Goal: Use online tool/utility: Utilize a website feature to perform a specific function

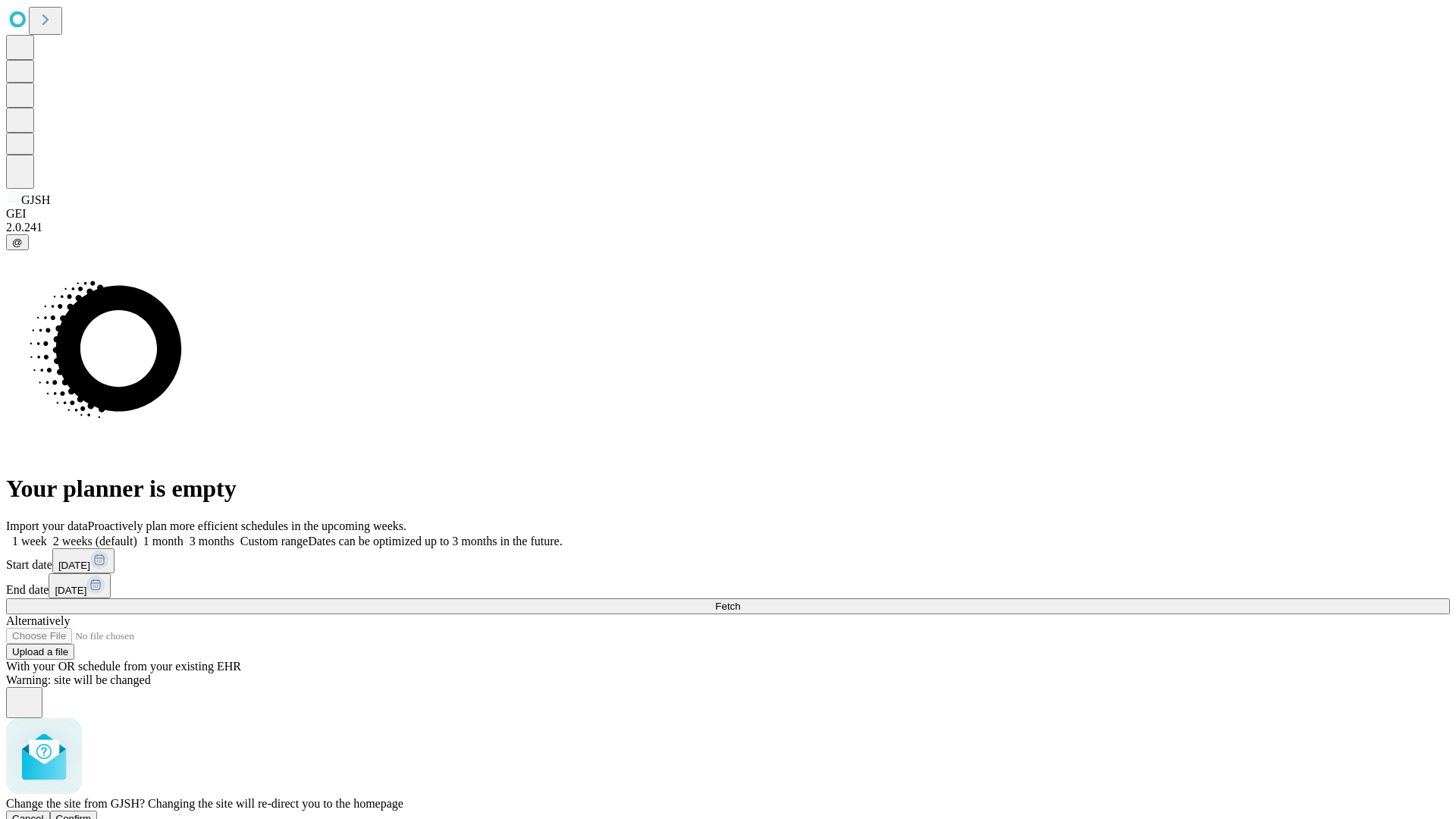
click at [92, 813] on span "Confirm" at bounding box center [74, 819] width 35 height 11
click at [184, 535] on label "1 month" at bounding box center [160, 542] width 46 height 13
click at [740, 601] on span "Fetch" at bounding box center [727, 607] width 25 height 11
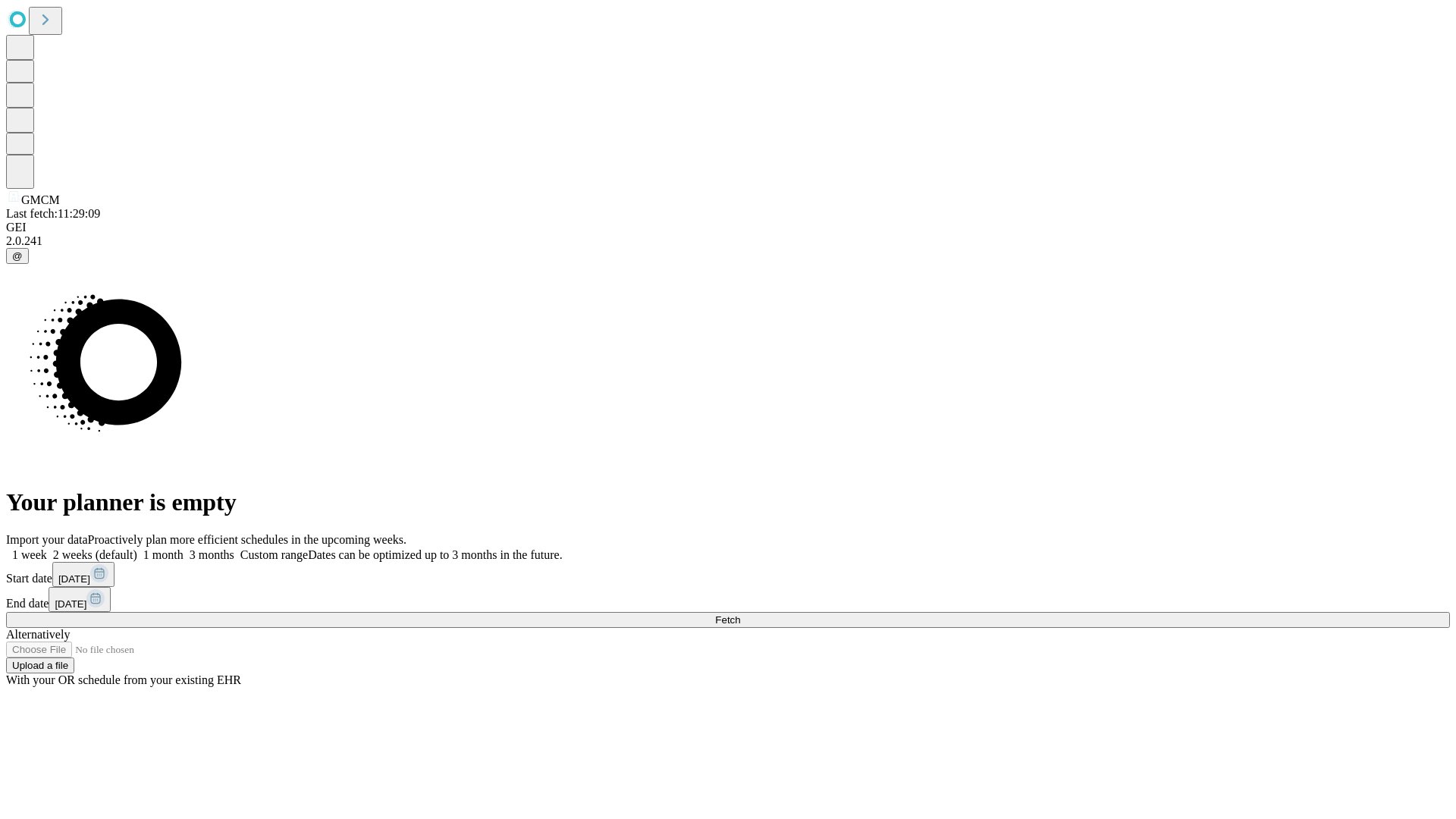
click at [184, 548] on label "1 month" at bounding box center [160, 555] width 46 height 13
click at [740, 614] on span "Fetch" at bounding box center [727, 620] width 25 height 11
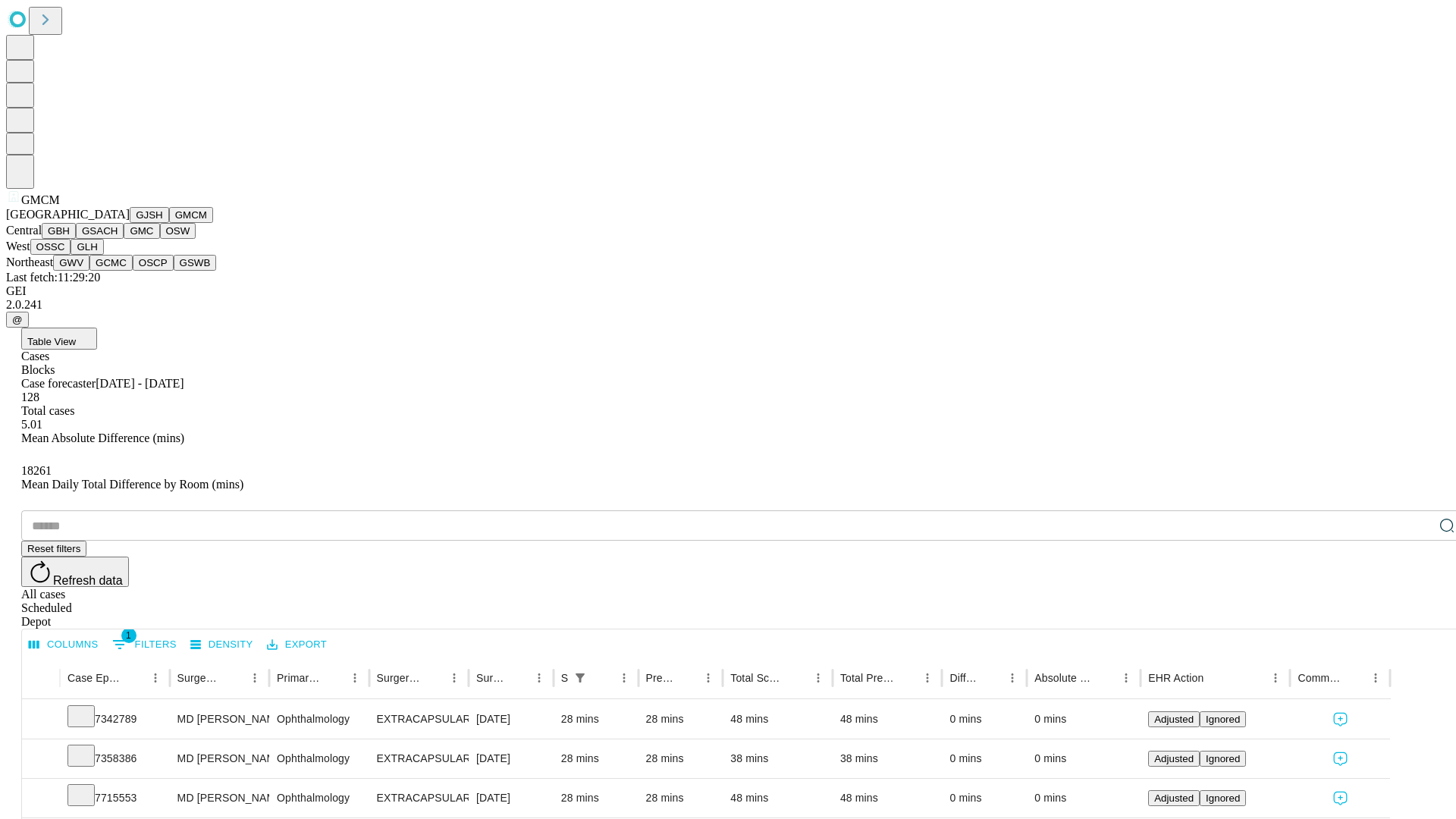
click at [76, 239] on button "GBH" at bounding box center [58, 230] width 34 height 16
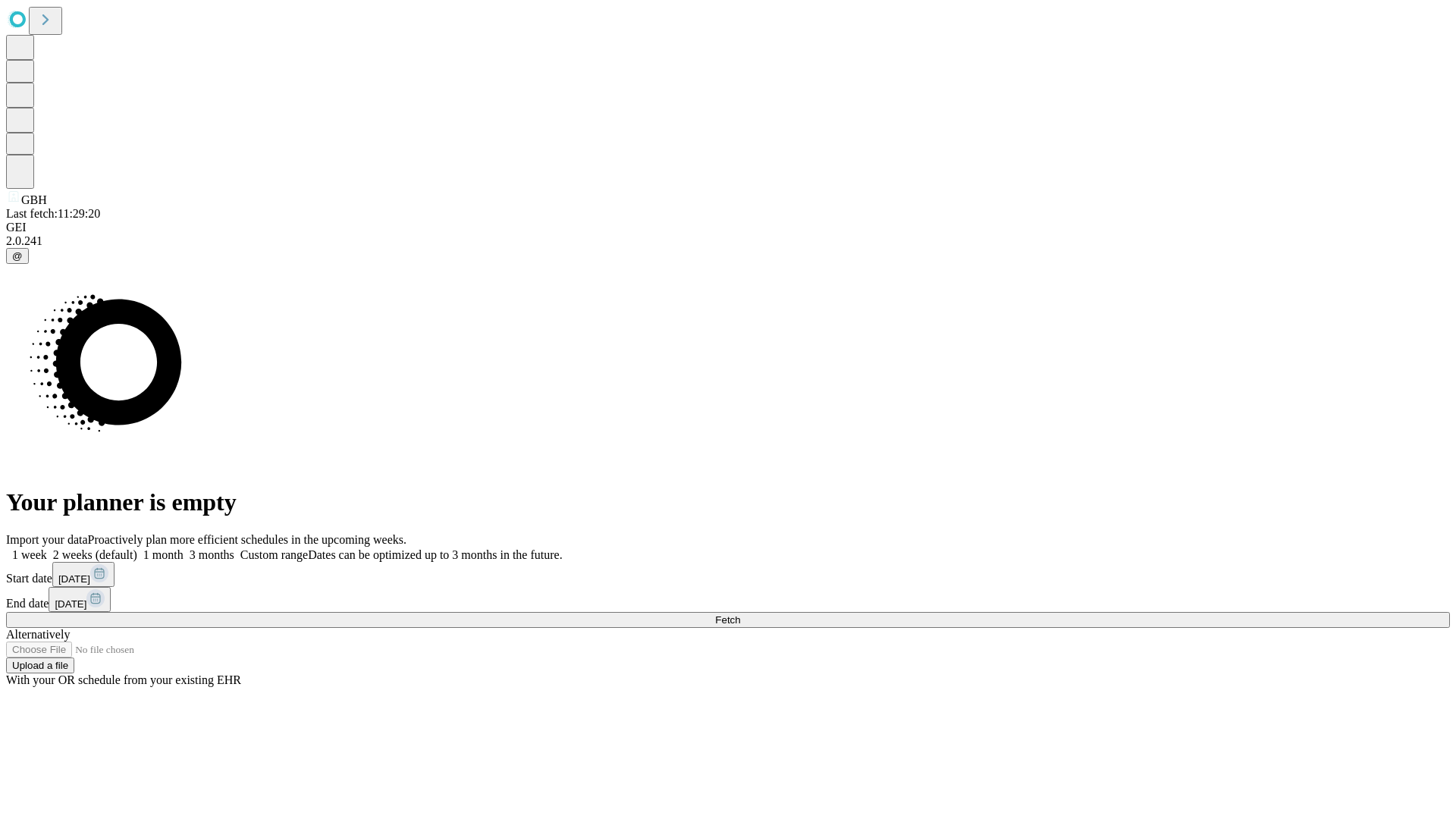
click at [184, 548] on label "1 month" at bounding box center [160, 555] width 46 height 13
click at [740, 614] on span "Fetch" at bounding box center [727, 620] width 25 height 11
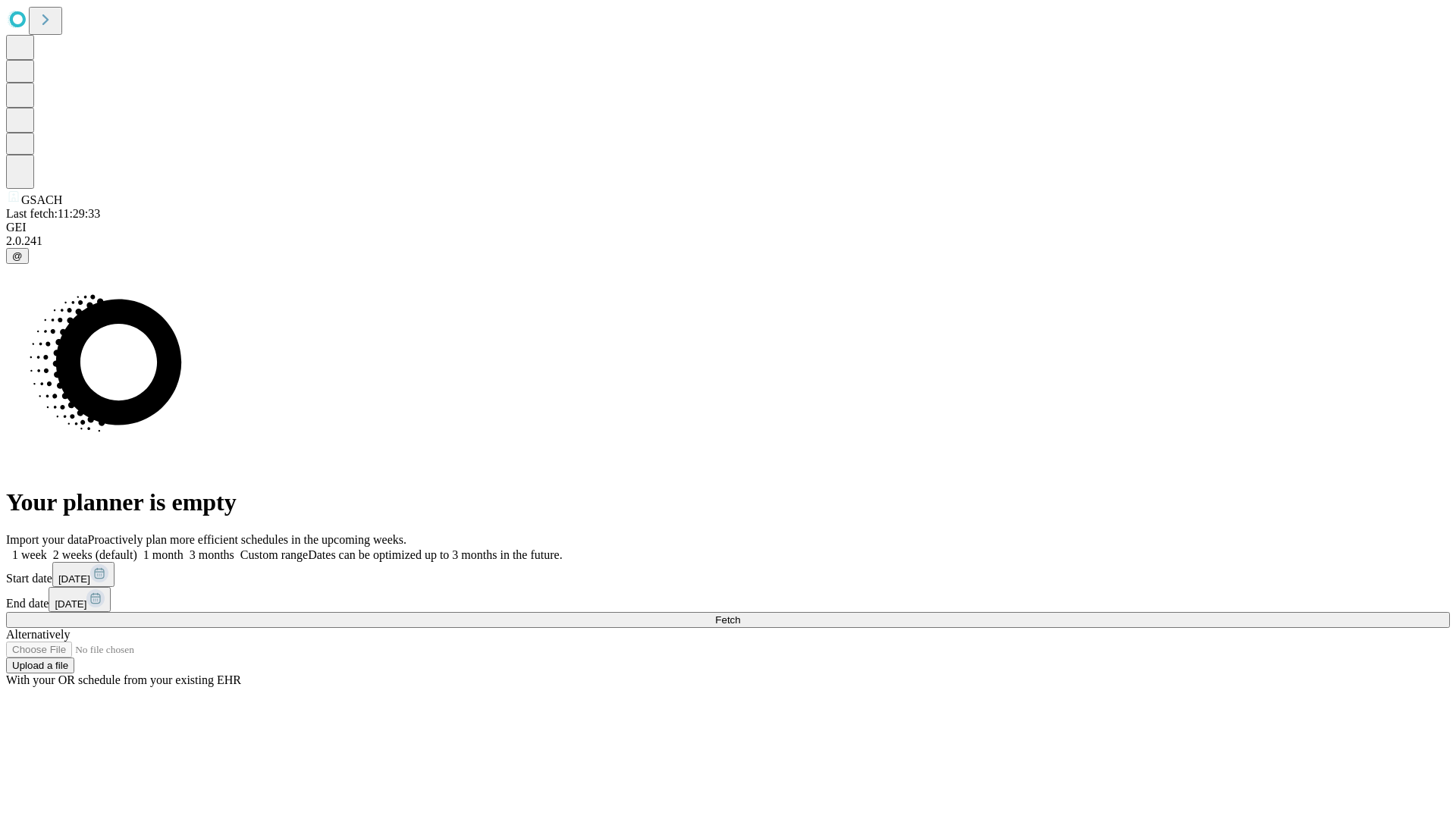
click at [184, 548] on label "1 month" at bounding box center [160, 555] width 46 height 13
click at [740, 614] on span "Fetch" at bounding box center [727, 620] width 25 height 11
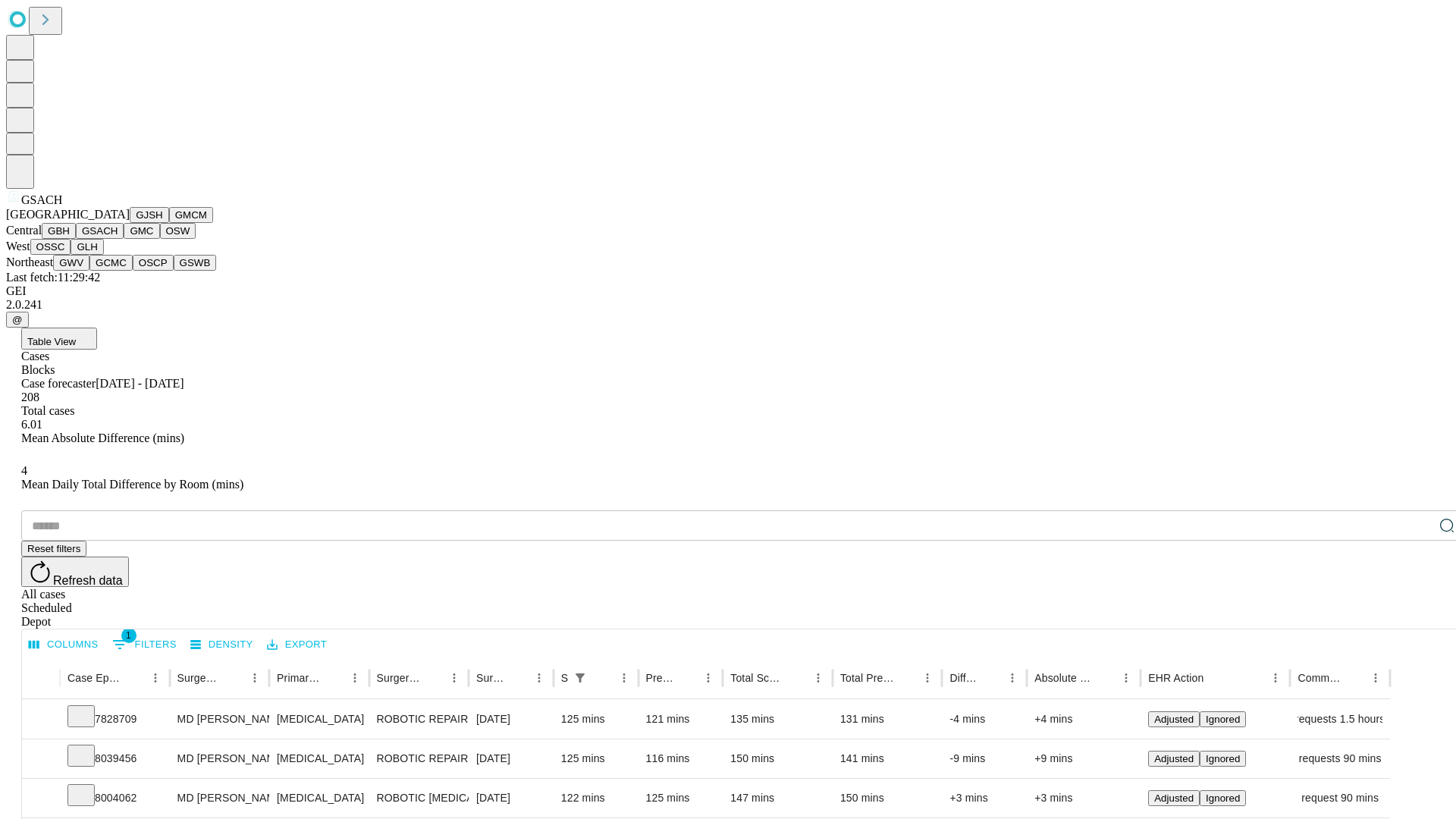
click at [123, 239] on button "GMC" at bounding box center [141, 230] width 35 height 16
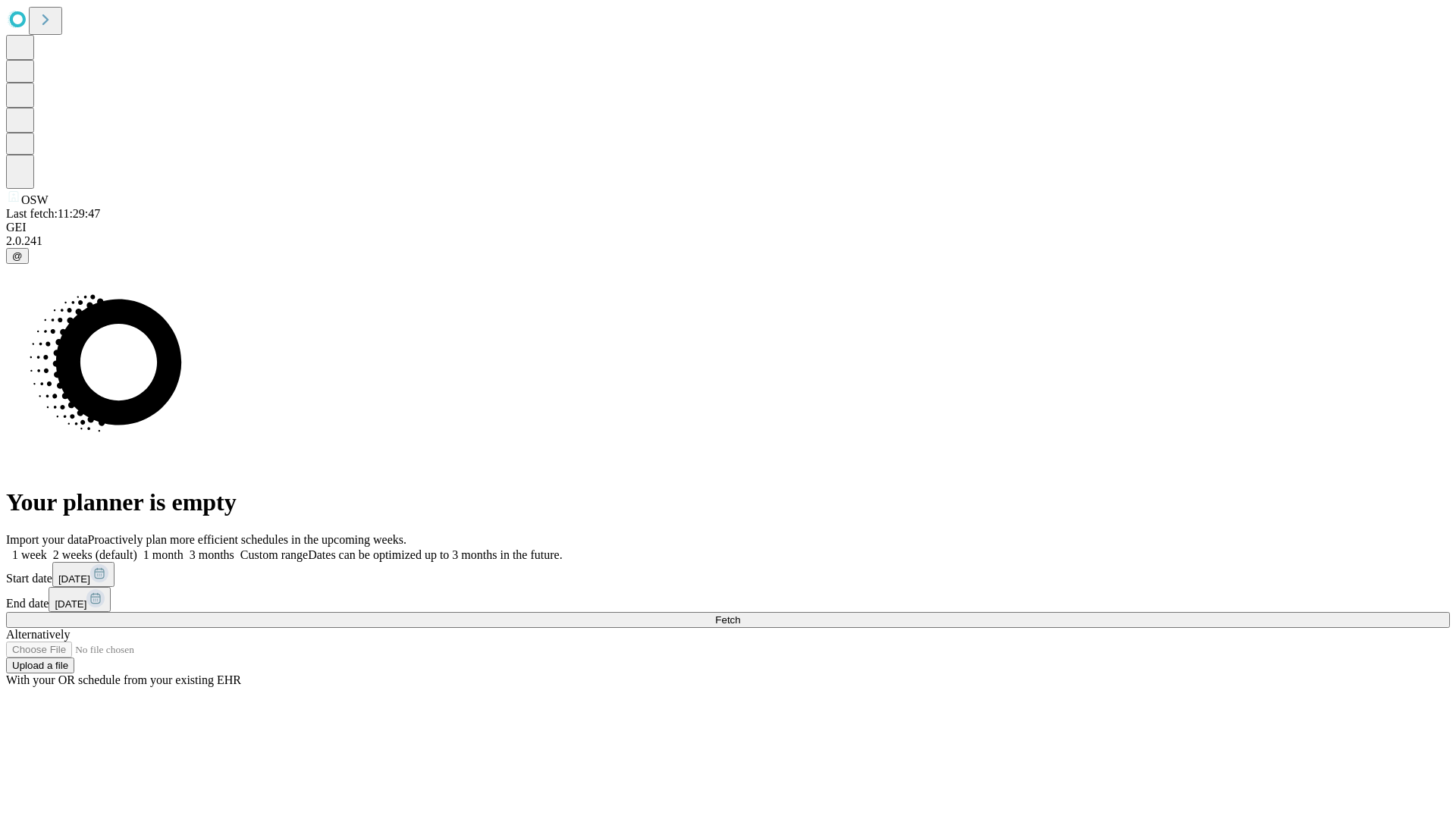
click at [184, 548] on label "1 month" at bounding box center [160, 555] width 46 height 13
click at [740, 614] on span "Fetch" at bounding box center [727, 620] width 25 height 11
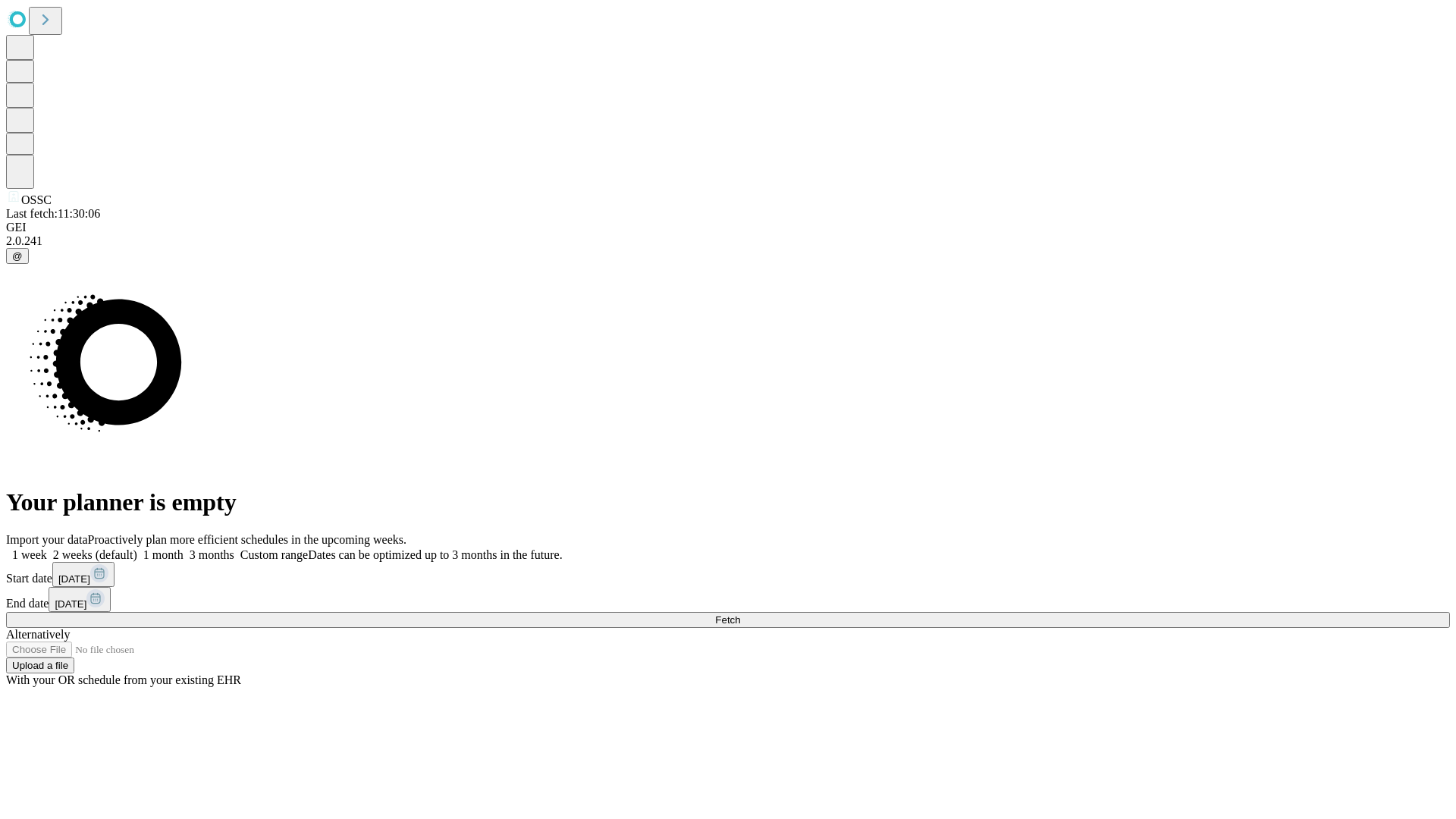
click at [184, 548] on label "1 month" at bounding box center [160, 555] width 46 height 13
click at [740, 614] on span "Fetch" at bounding box center [727, 620] width 25 height 11
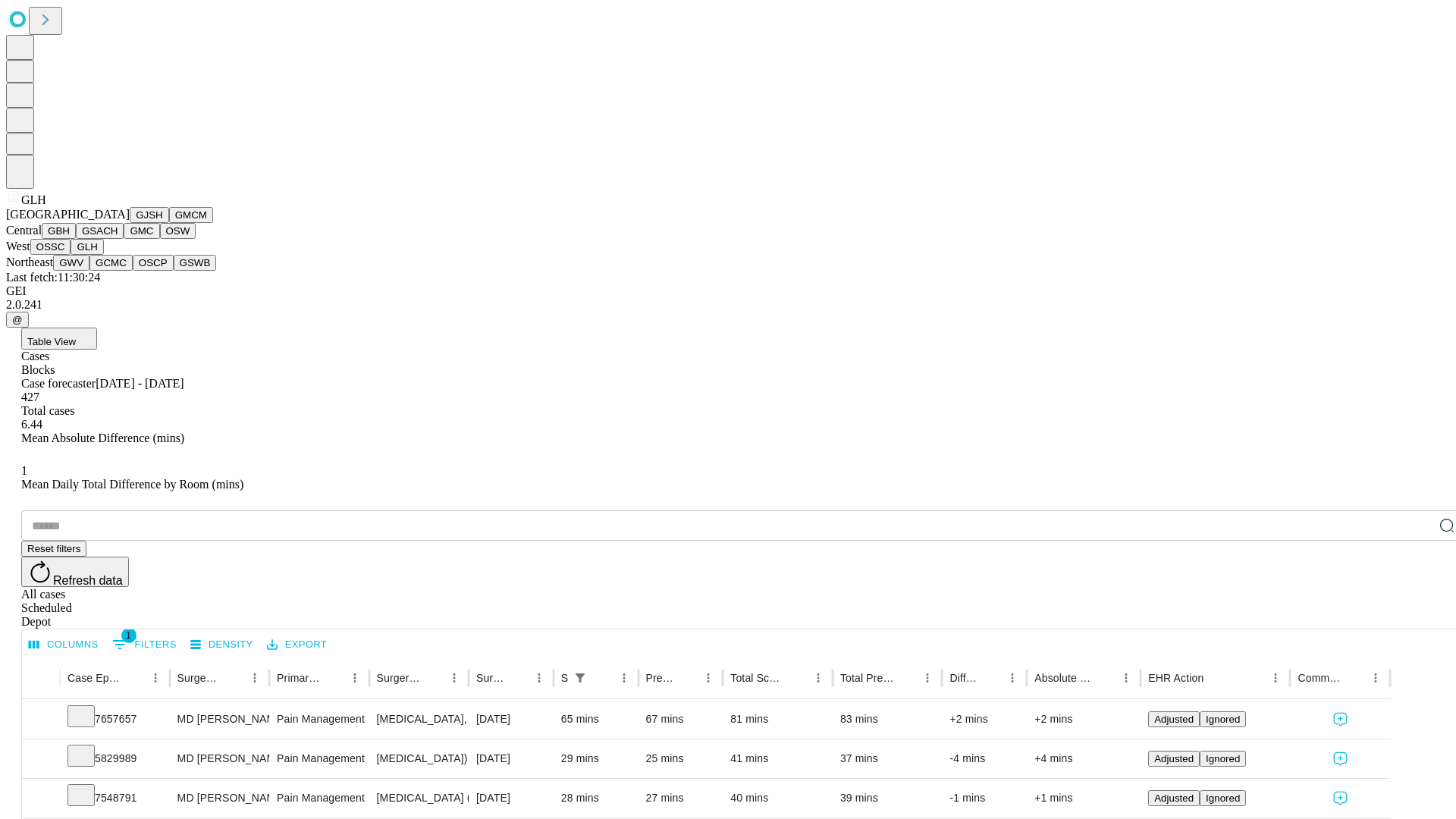
click at [90, 271] on button "GWV" at bounding box center [70, 262] width 36 height 16
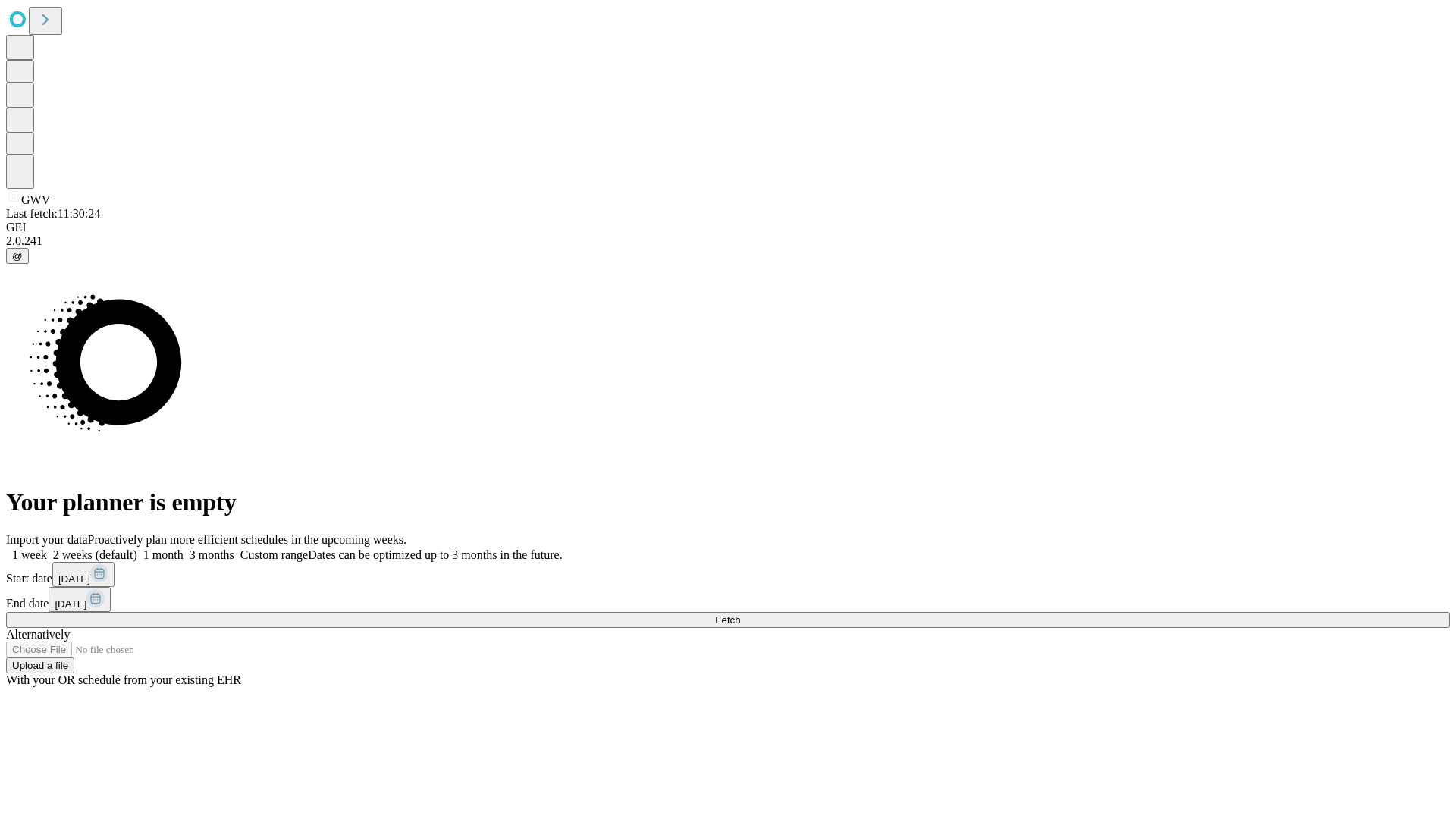
click at [184, 548] on label "1 month" at bounding box center [160, 555] width 46 height 13
click at [740, 614] on span "Fetch" at bounding box center [727, 620] width 25 height 11
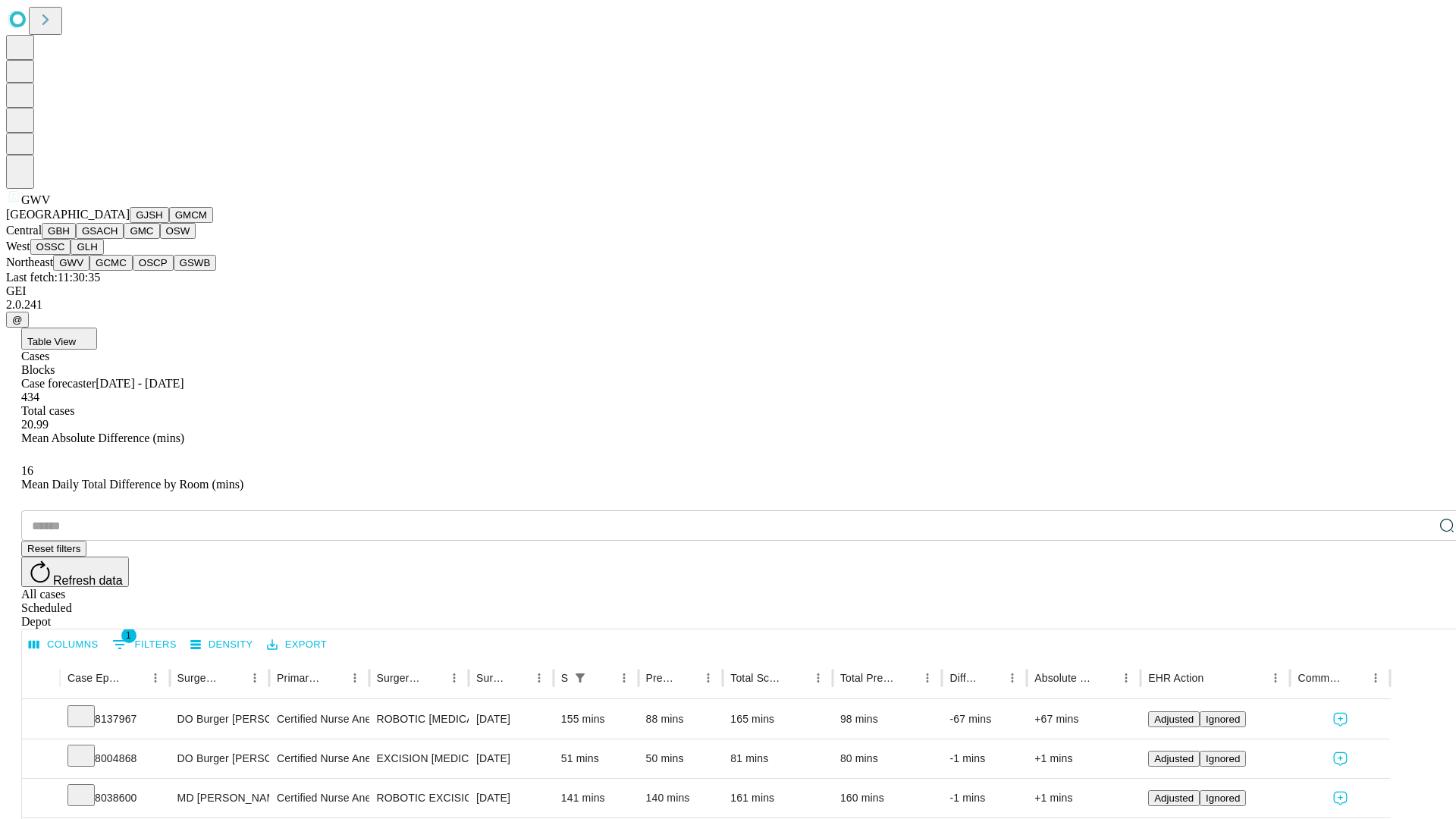
click at [118, 271] on button "GCMC" at bounding box center [111, 262] width 44 height 16
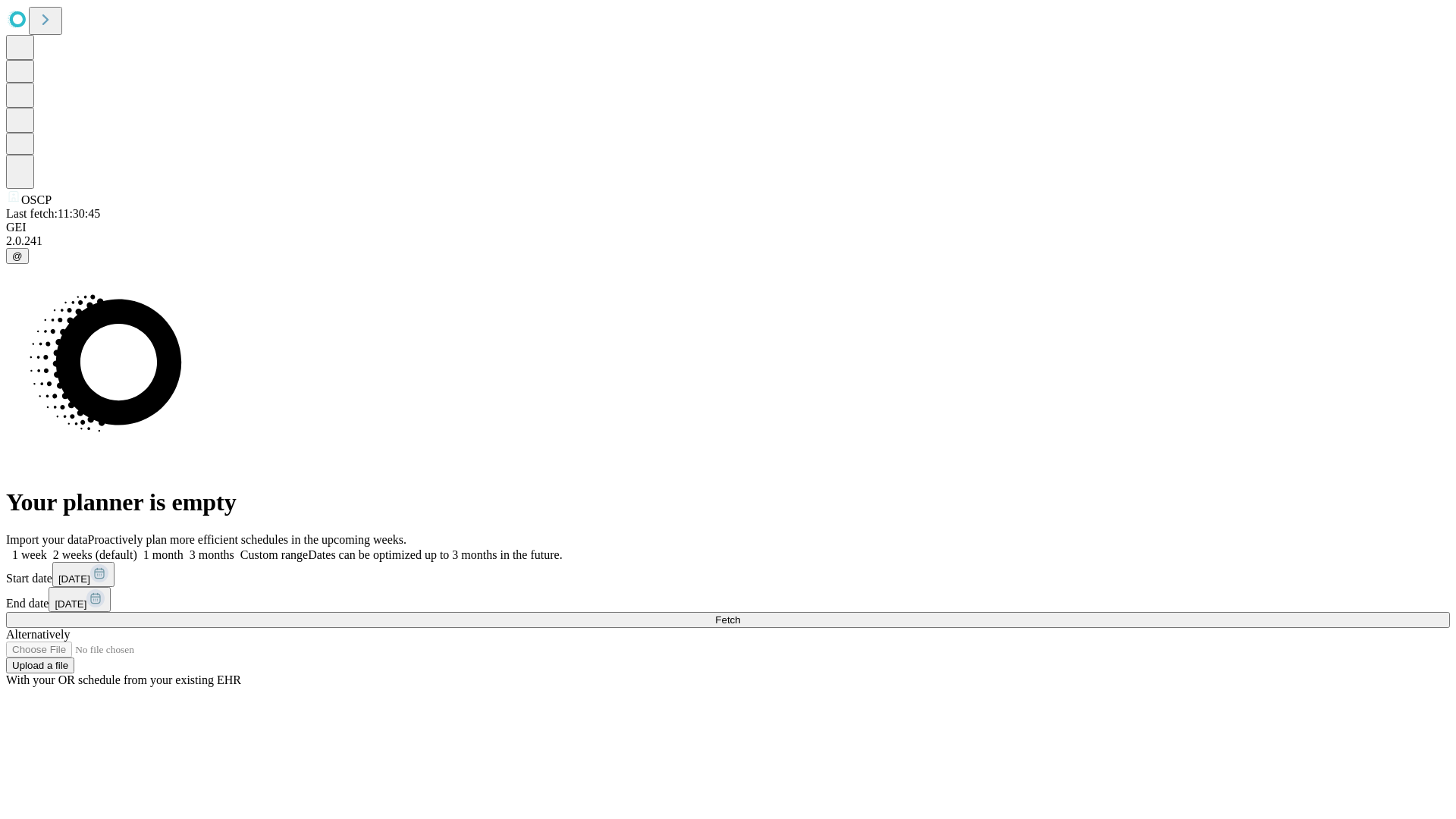
click at [184, 548] on label "1 month" at bounding box center [160, 555] width 46 height 13
click at [740, 614] on span "Fetch" at bounding box center [727, 620] width 25 height 11
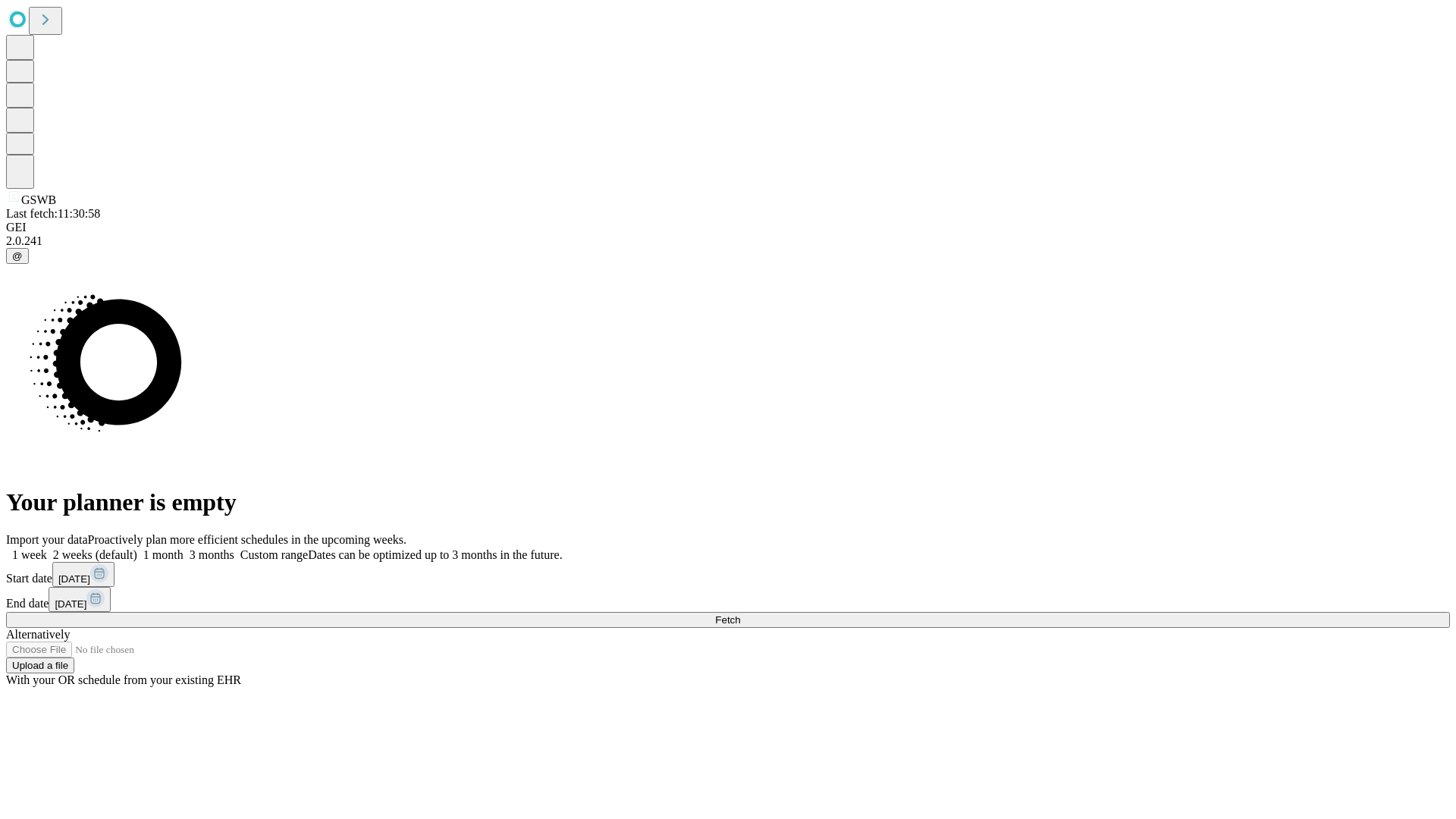
click at [184, 548] on label "1 month" at bounding box center [160, 555] width 46 height 13
click at [740, 614] on span "Fetch" at bounding box center [727, 620] width 25 height 11
